Goal: Task Accomplishment & Management: Manage account settings

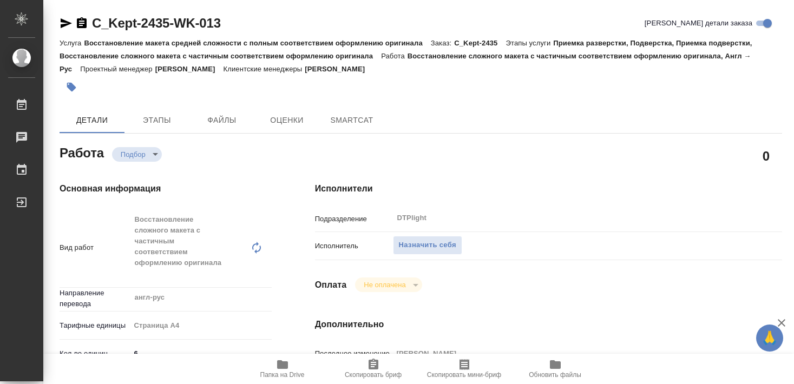
type textarea "x"
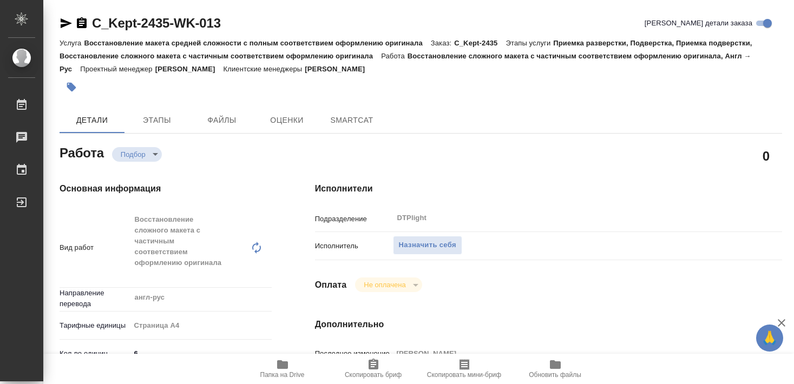
type textarea "x"
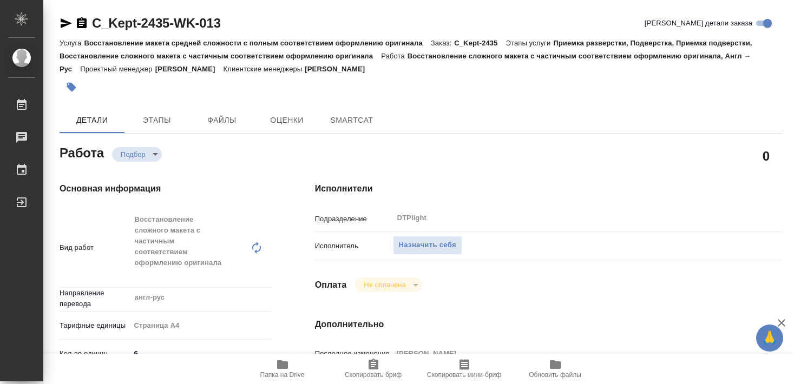
type textarea "x"
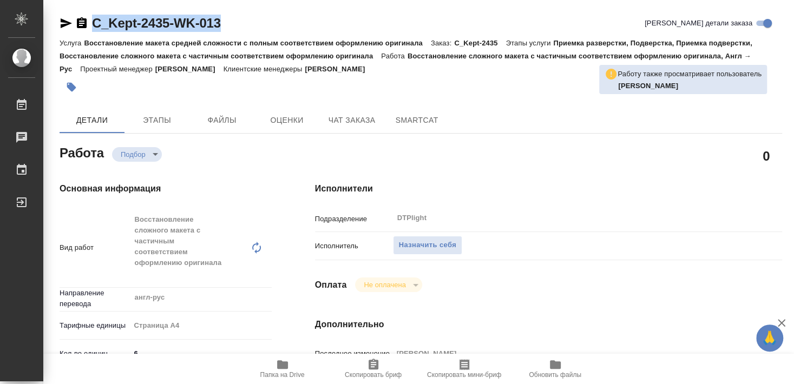
drag, startPoint x: 93, startPoint y: 34, endPoint x: 221, endPoint y: 32, distance: 128.8
click at [221, 32] on div "C_Kept-2435-WK-013 [PERSON_NAME] детали заказа" at bounding box center [421, 26] width 722 height 22
copy link "C_Kept-2435-WK-013"
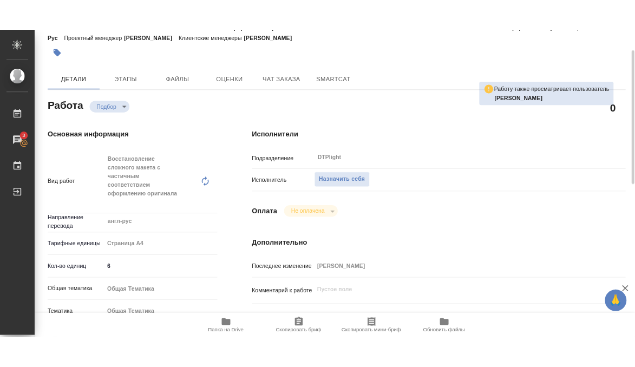
scroll to position [117, 0]
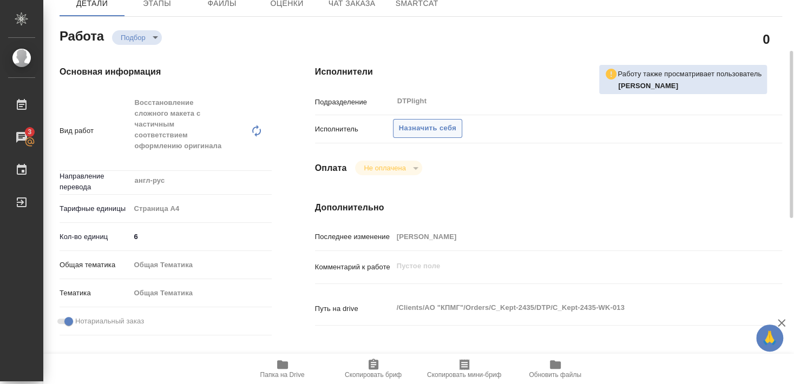
click at [441, 122] on span "Назначить себя" at bounding box center [427, 128] width 57 height 12
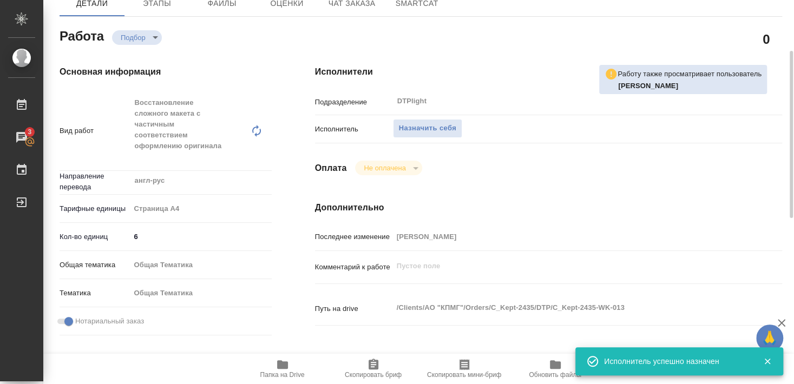
type textarea "x"
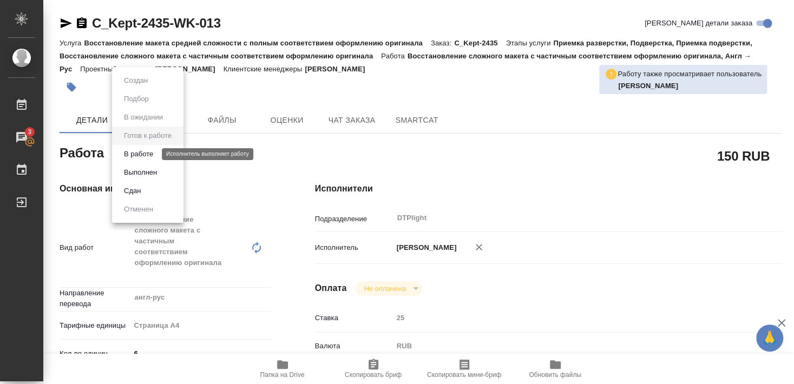
drag, startPoint x: 151, startPoint y: 154, endPoint x: 450, endPoint y: 163, distance: 298.8
click at [151, 154] on button "В работе" at bounding box center [139, 154] width 36 height 12
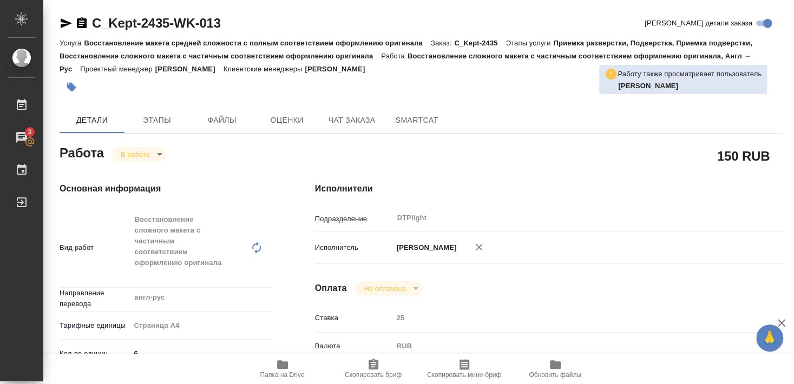
type textarea "x"
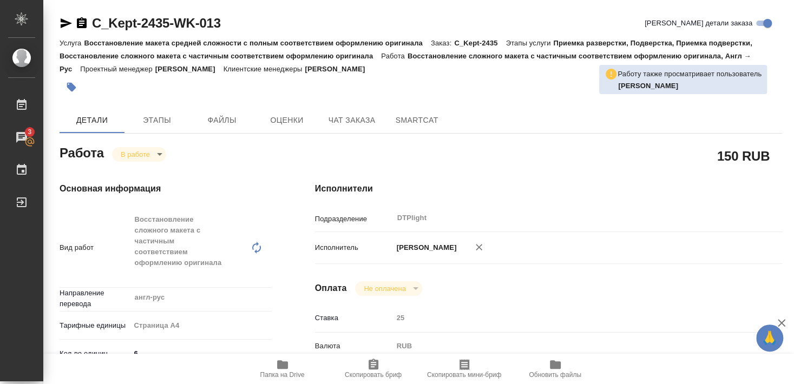
type textarea "x"
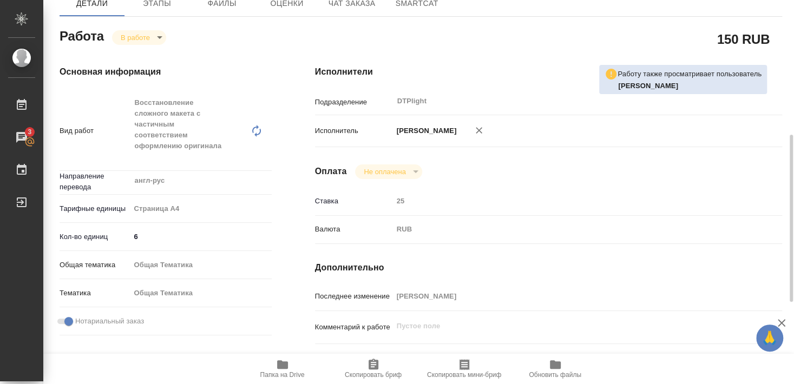
scroll to position [175, 0]
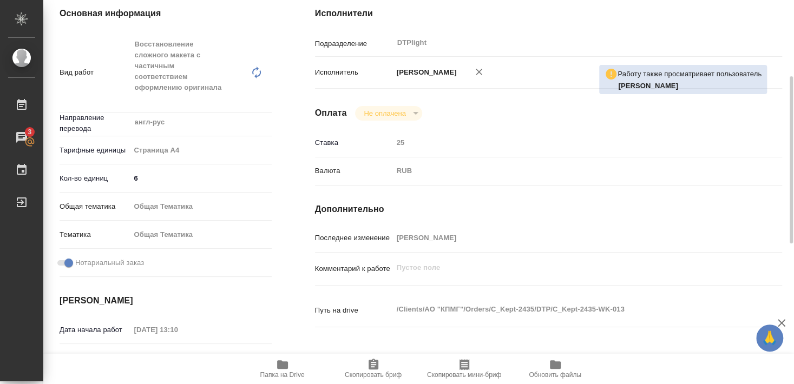
click at [281, 366] on span "Папка на Drive" at bounding box center [282, 375] width 44 height 8
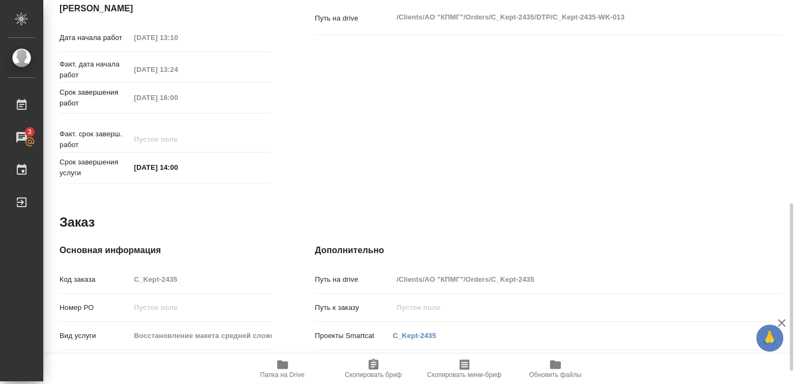
scroll to position [497, 0]
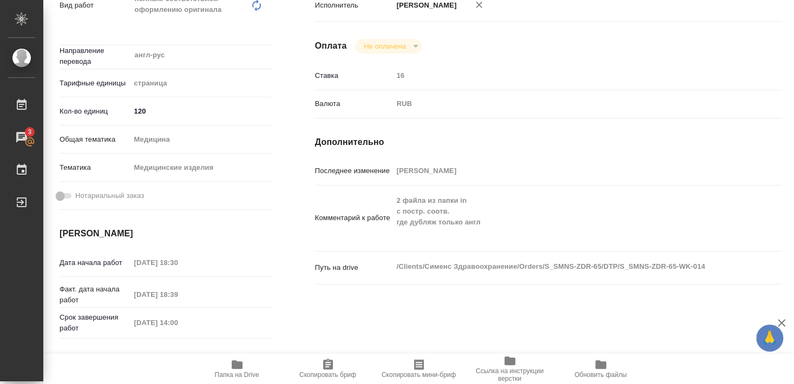
scroll to position [239, 0]
